Goal: Navigation & Orientation: Understand site structure

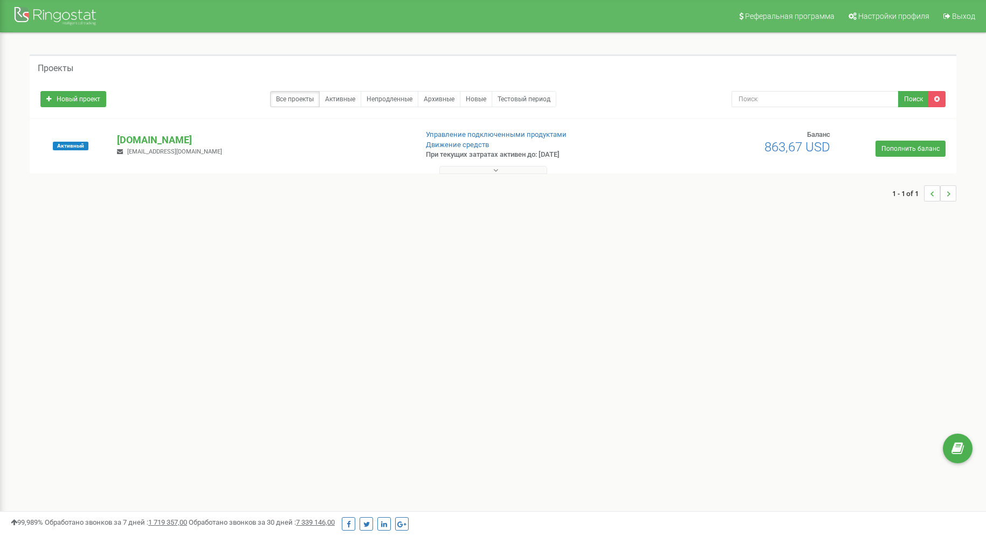
click at [500, 171] on button at bounding box center [493, 170] width 108 height 8
click at [494, 168] on icon at bounding box center [495, 171] width 5 height 8
